Goal: Navigation & Orientation: Find specific page/section

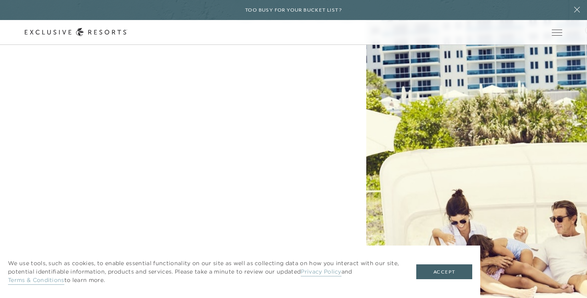
scroll to position [2095, 0]
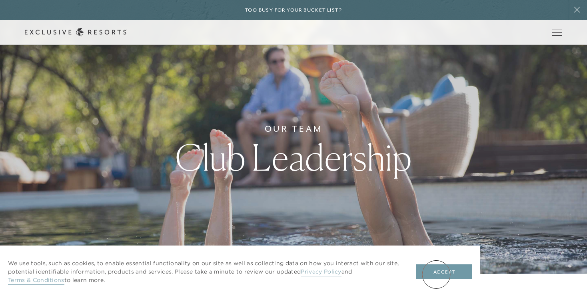
click at [436, 274] on button "Accept" at bounding box center [444, 271] width 56 height 15
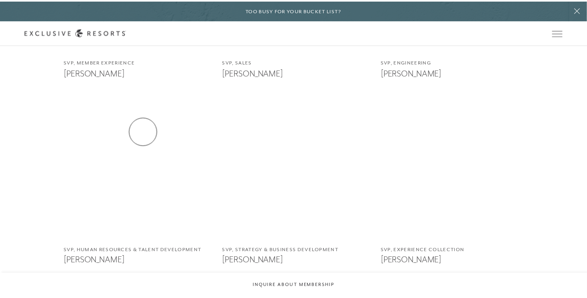
scroll to position [800, 0]
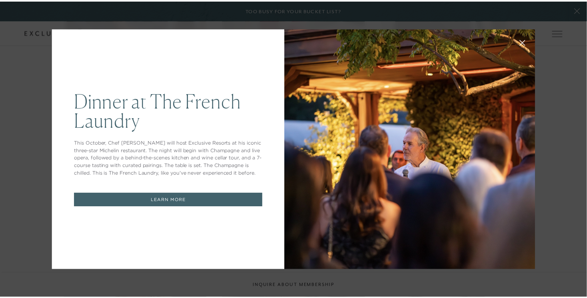
click at [525, 43] on icon at bounding box center [527, 42] width 5 height 5
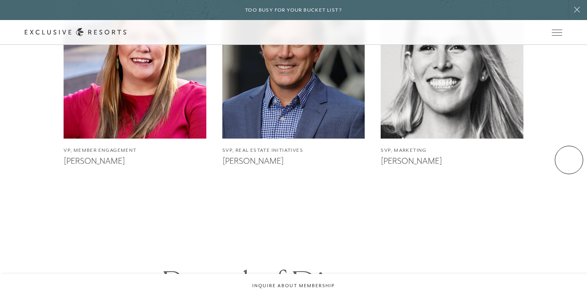
scroll to position [1080, 0]
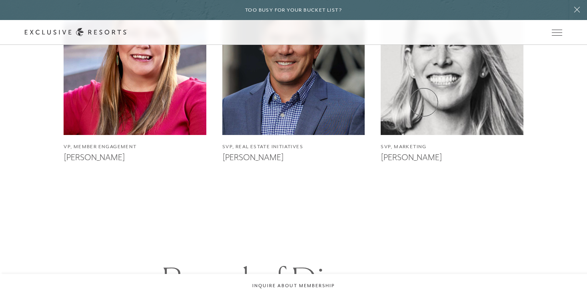
click at [424, 102] on img at bounding box center [452, 63] width 157 height 157
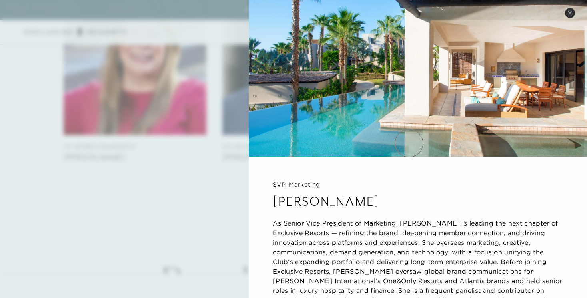
click at [409, 143] on img at bounding box center [418, 78] width 338 height 156
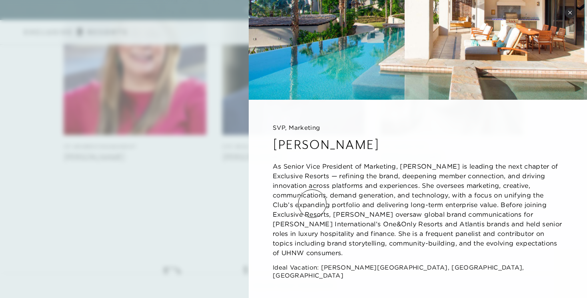
click at [206, 199] on div at bounding box center [293, 149] width 587 height 298
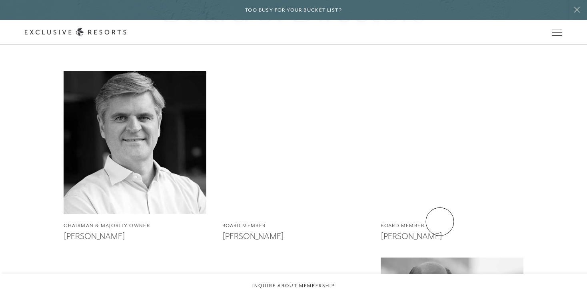
scroll to position [1819, 0]
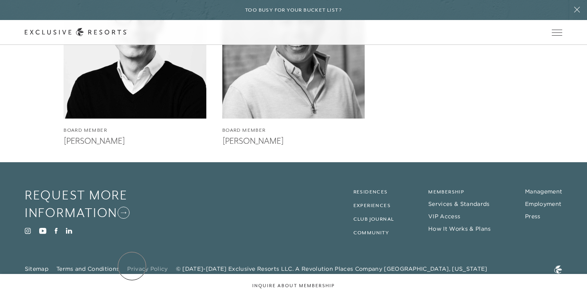
click at [132, 266] on link "Privacy Policy" at bounding box center [147, 268] width 40 height 7
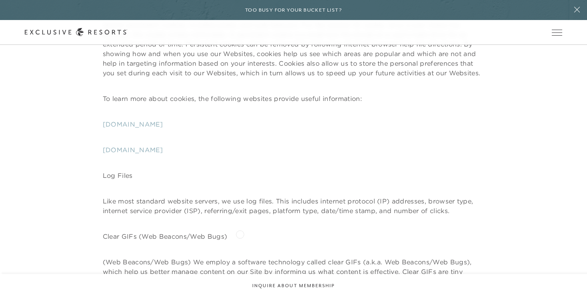
scroll to position [1280, 0]
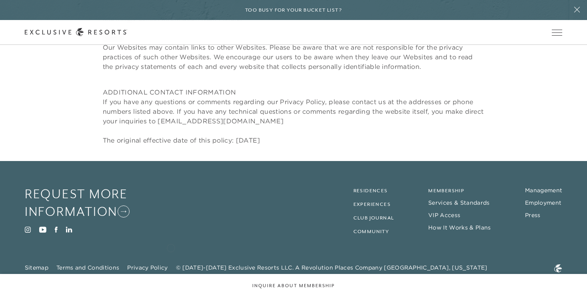
scroll to position [3910, 0]
click at [56, 230] on icon at bounding box center [56, 229] width 2 height 6
